Goal: Book appointment/travel/reservation

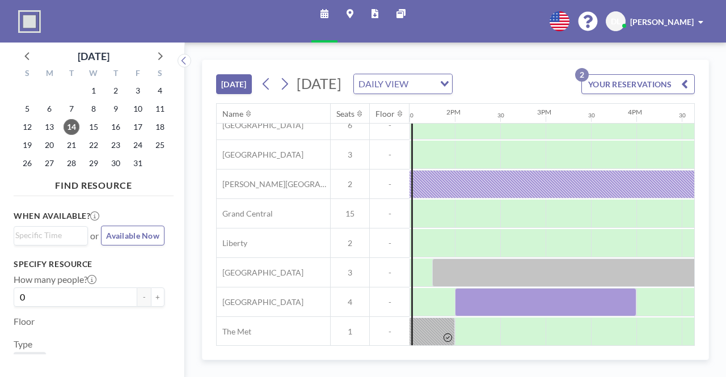
scroll to position [43, 1225]
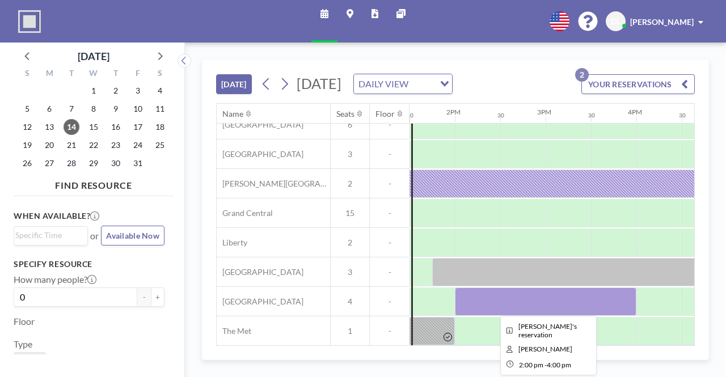
click at [556, 308] on div at bounding box center [545, 301] width 181 height 28
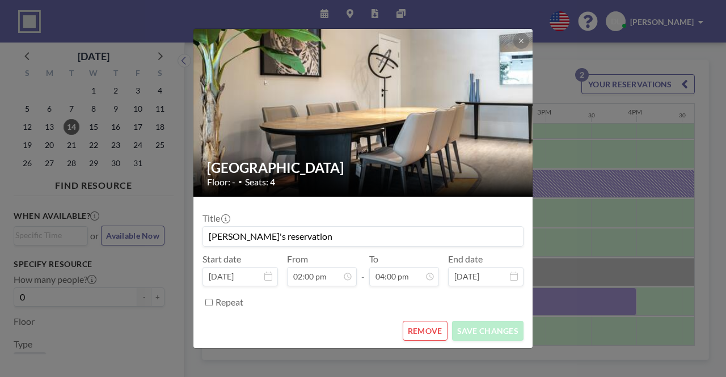
scroll to position [646, 0]
click at [520, 40] on icon at bounding box center [521, 40] width 7 height 7
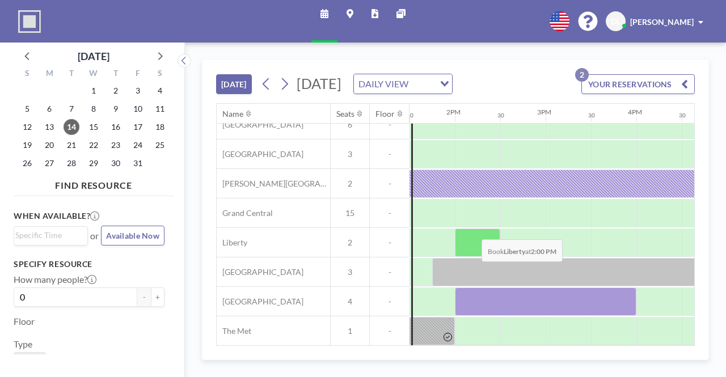
scroll to position [5, 1225]
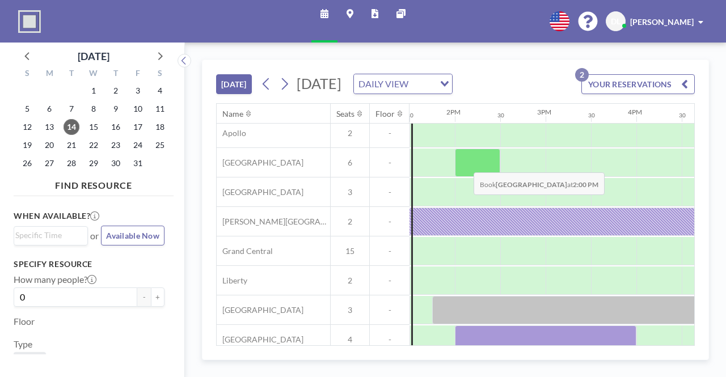
click at [464, 163] on div at bounding box center [477, 163] width 45 height 28
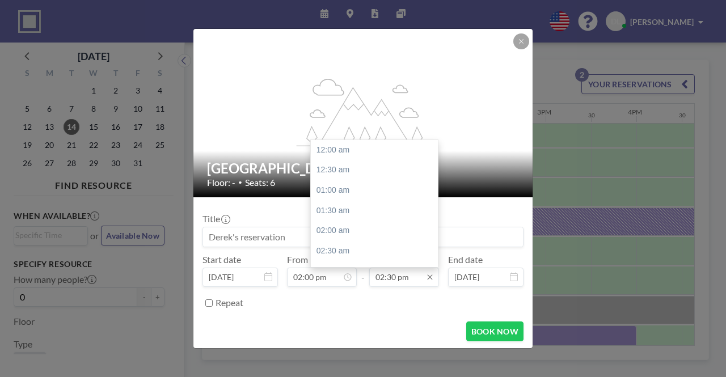
scroll to position [585, 0]
click at [400, 276] on input "02:30 pm" at bounding box center [404, 277] width 70 height 19
click at [377, 215] on div "04:00 pm" at bounding box center [377, 211] width 133 height 20
type input "04:00 pm"
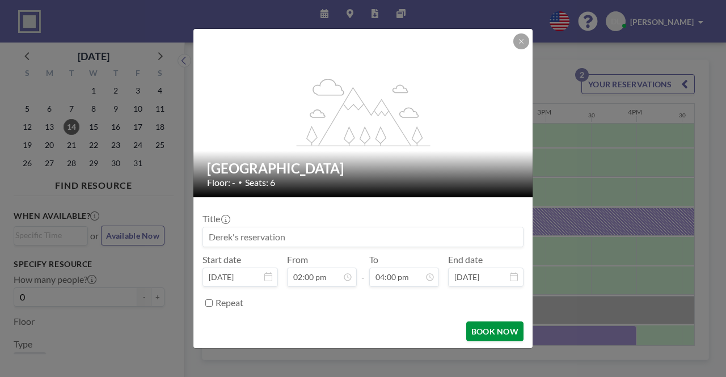
scroll to position [0, 0]
click at [476, 330] on button "BOOK NOW" at bounding box center [494, 331] width 57 height 20
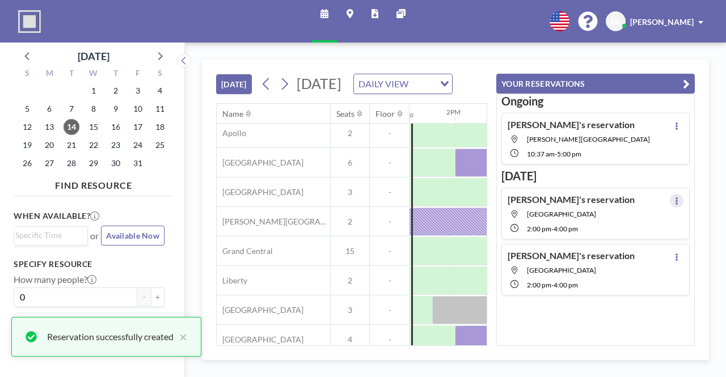
click at [674, 200] on icon at bounding box center [676, 200] width 5 height 7
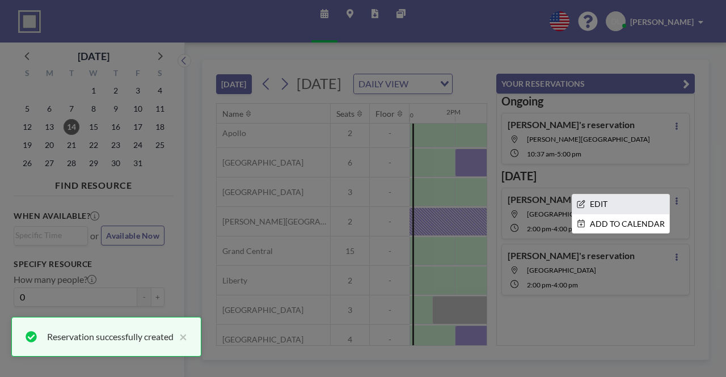
click at [638, 208] on li "EDIT" at bounding box center [620, 203] width 97 height 19
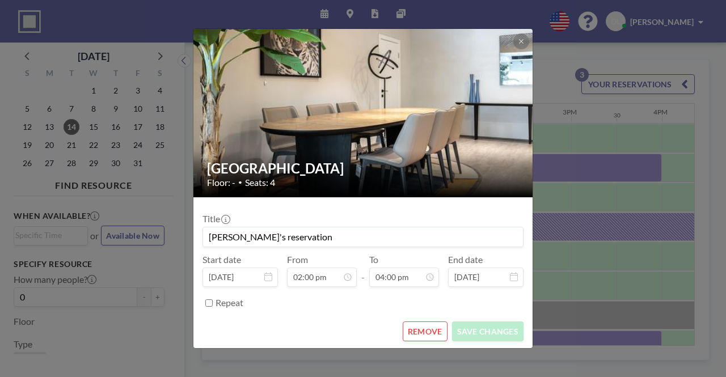
scroll to position [0, 1225]
click at [427, 335] on button "REMOVE" at bounding box center [425, 331] width 45 height 20
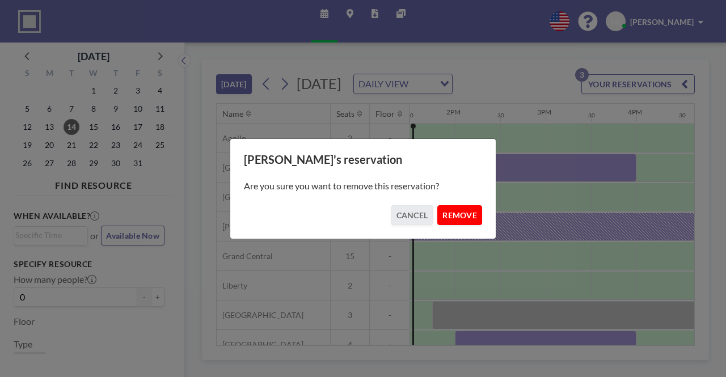
click at [452, 217] on button "REMOVE" at bounding box center [459, 215] width 45 height 20
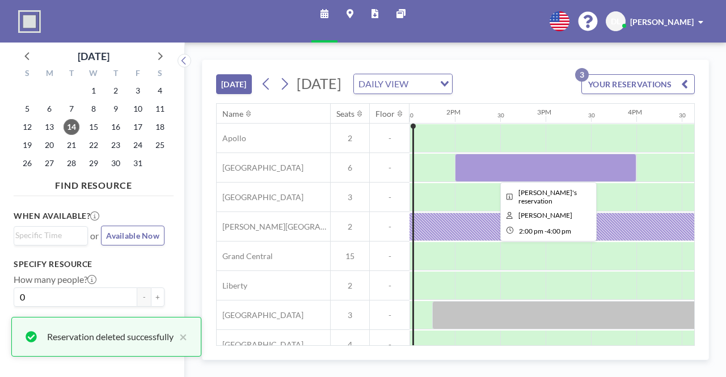
click at [533, 169] on div at bounding box center [545, 168] width 181 height 28
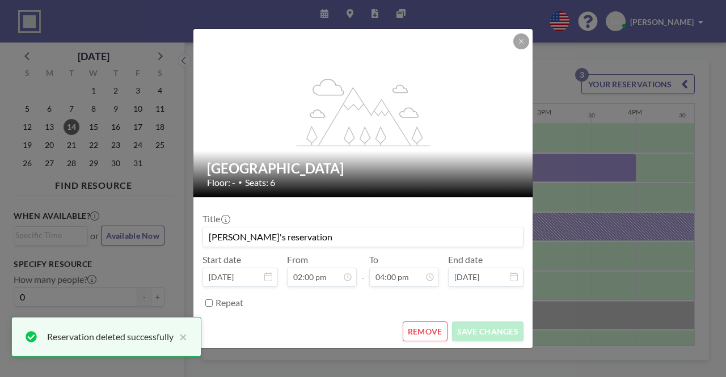
scroll to position [646, 0]
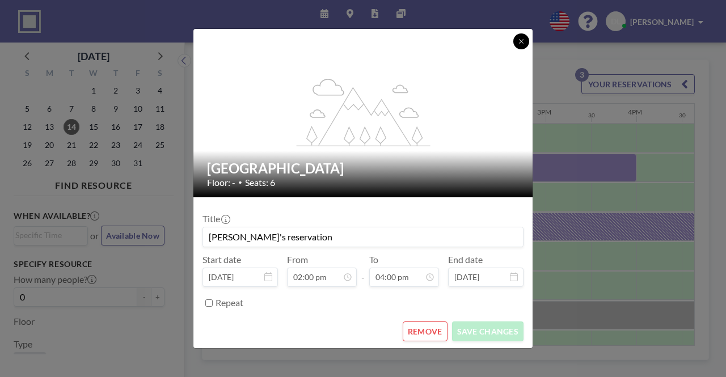
click at [521, 46] on button at bounding box center [521, 41] width 16 height 16
